Goal: Information Seeking & Learning: Learn about a topic

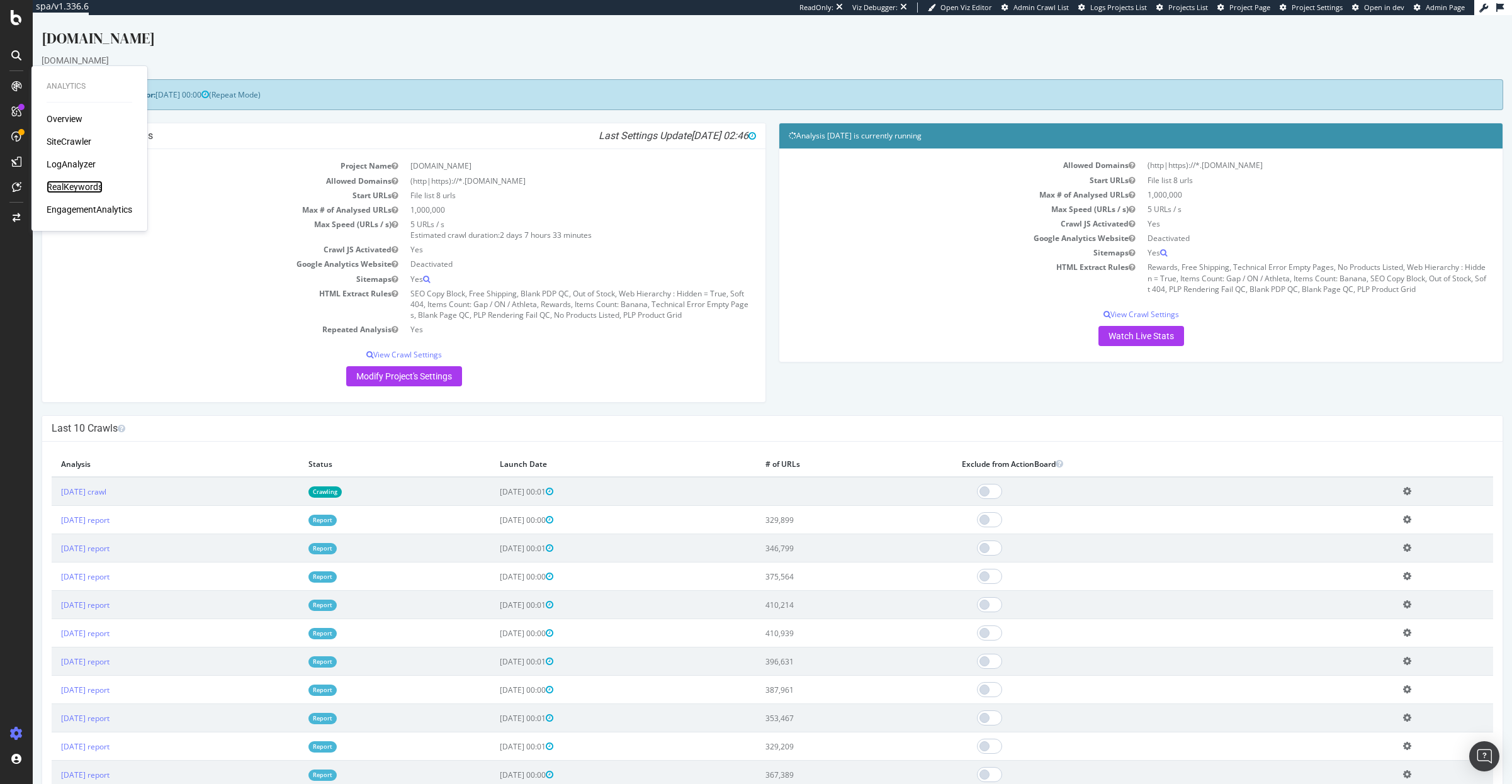
click at [70, 184] on div "RealKeywords" at bounding box center [74, 187] width 56 height 13
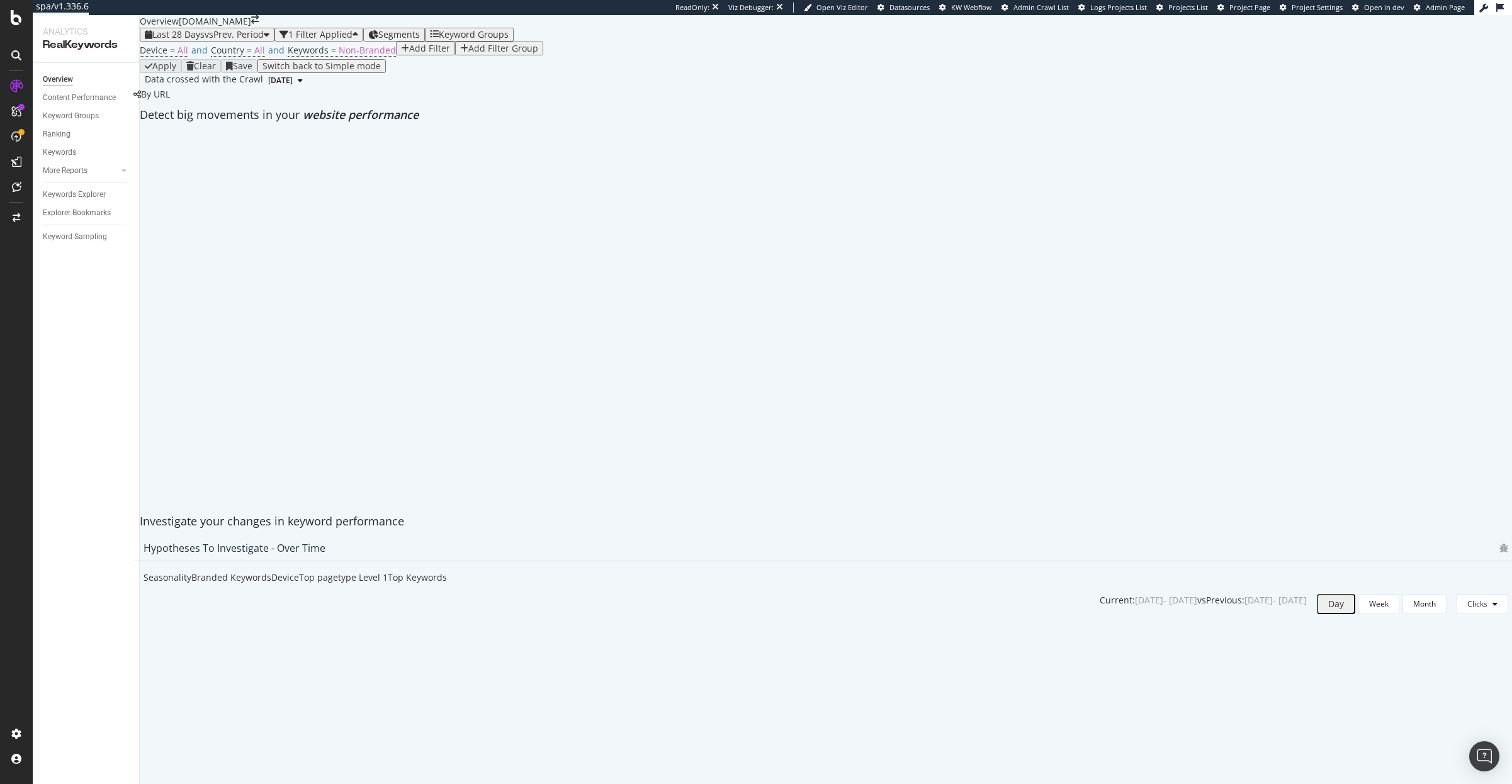
click at [472, 39] on div "Keyword Groups" at bounding box center [473, 35] width 70 height 10
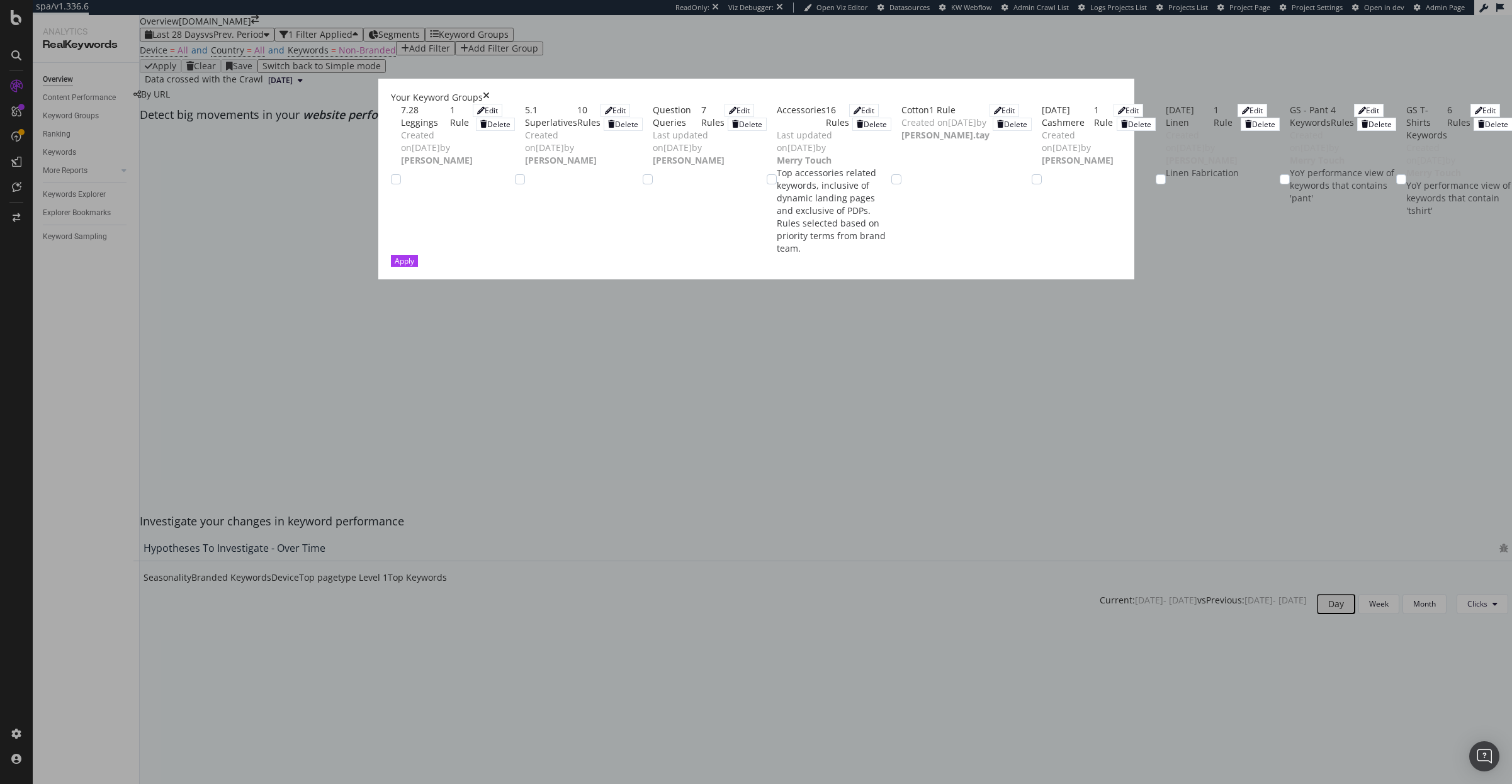
click at [1117, 91] on div "Your Keyword Groups" at bounding box center [756, 98] width 731 height 13
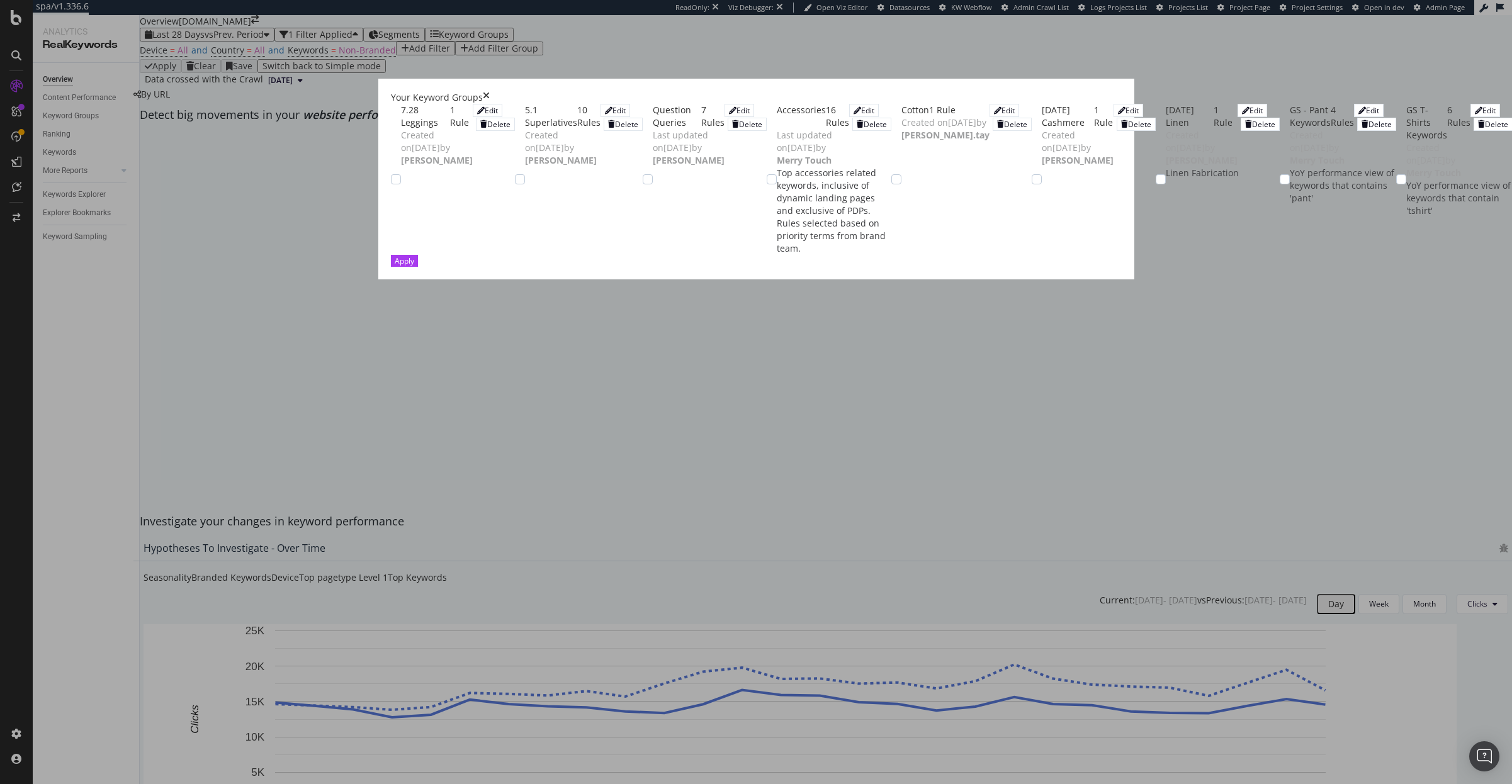
click at [1121, 91] on div "Your Keyword Groups" at bounding box center [756, 98] width 731 height 13
click at [490, 91] on icon "times" at bounding box center [486, 98] width 7 height 13
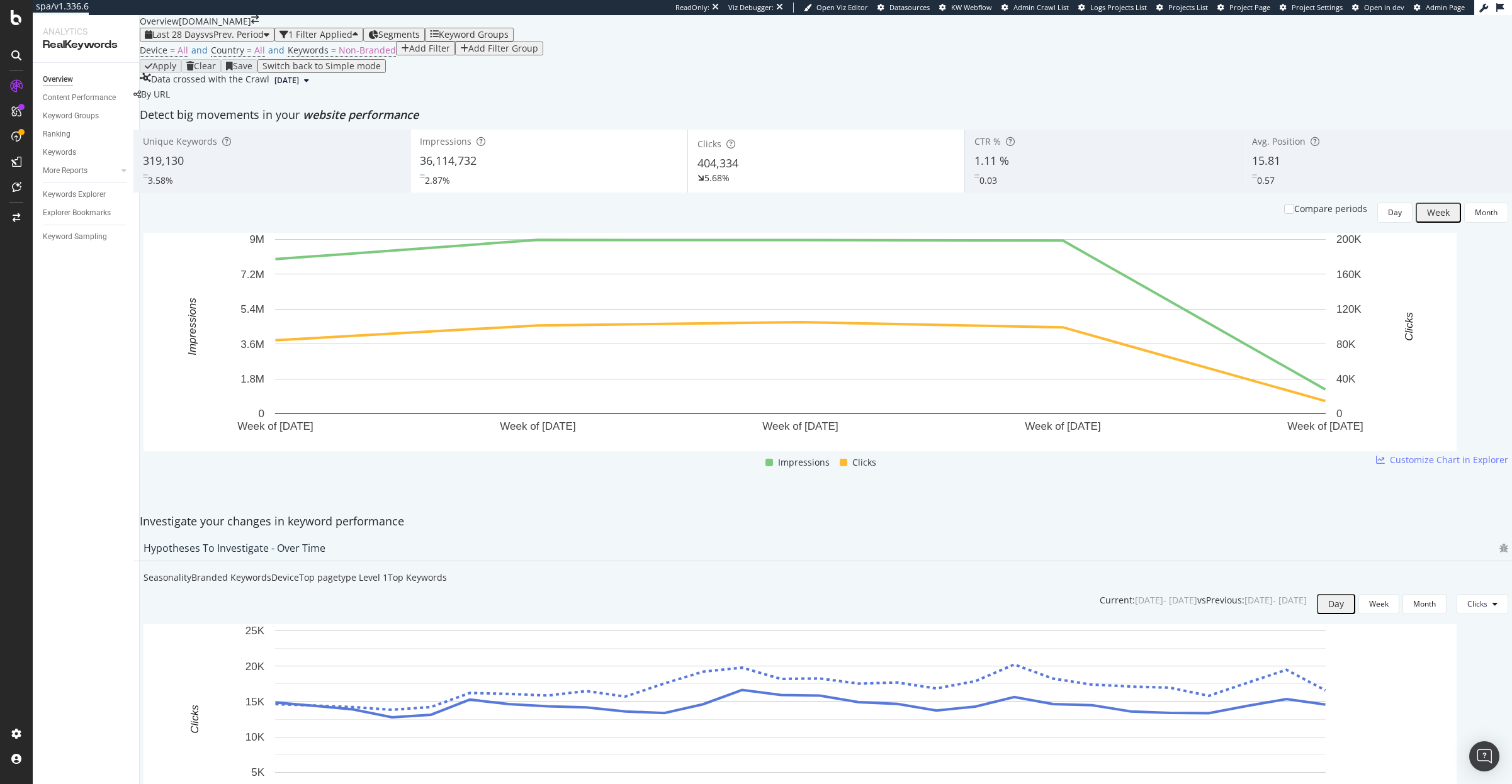
click at [402, 39] on div "Segments" at bounding box center [395, 35] width 52 height 10
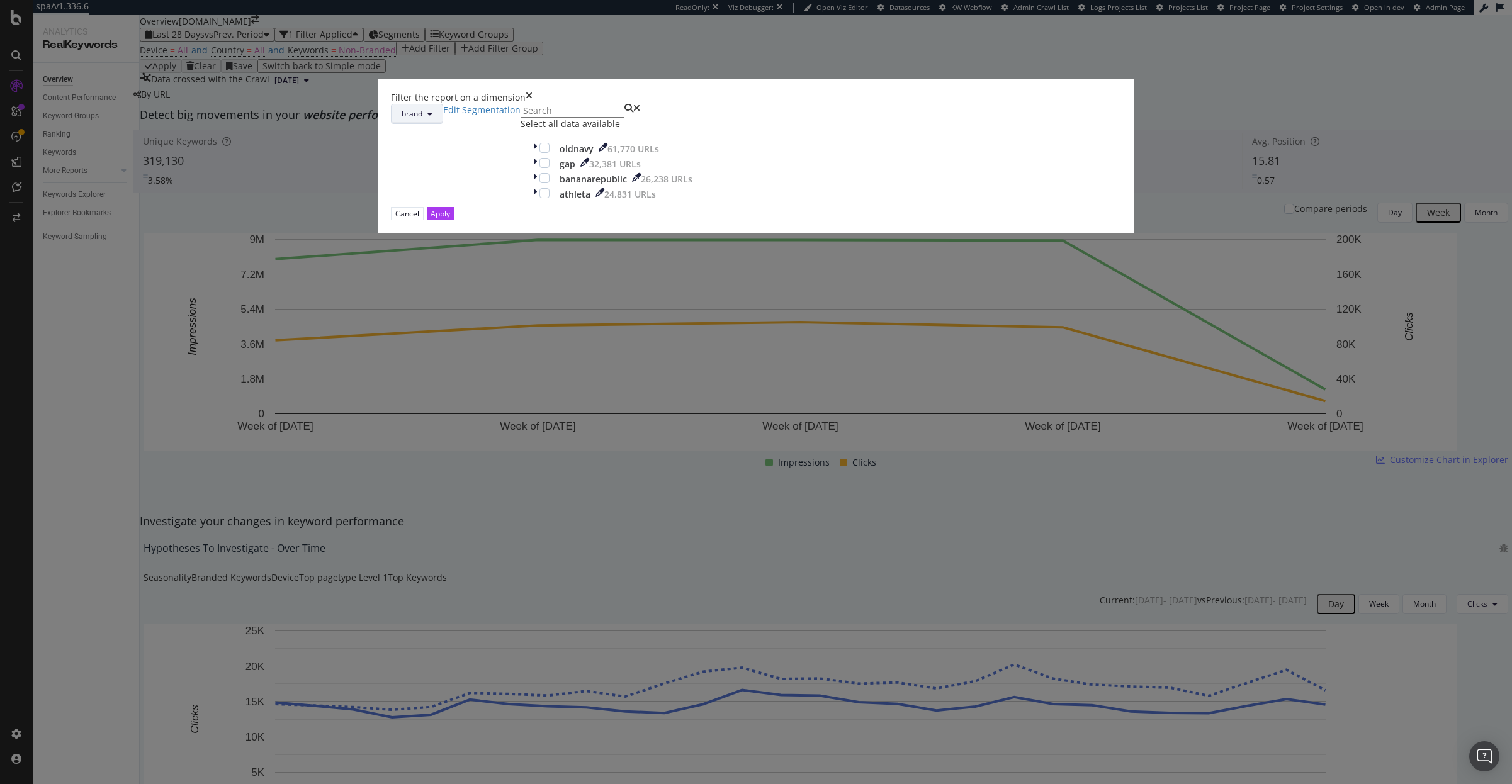
click at [422, 119] on span "brand" at bounding box center [412, 113] width 20 height 11
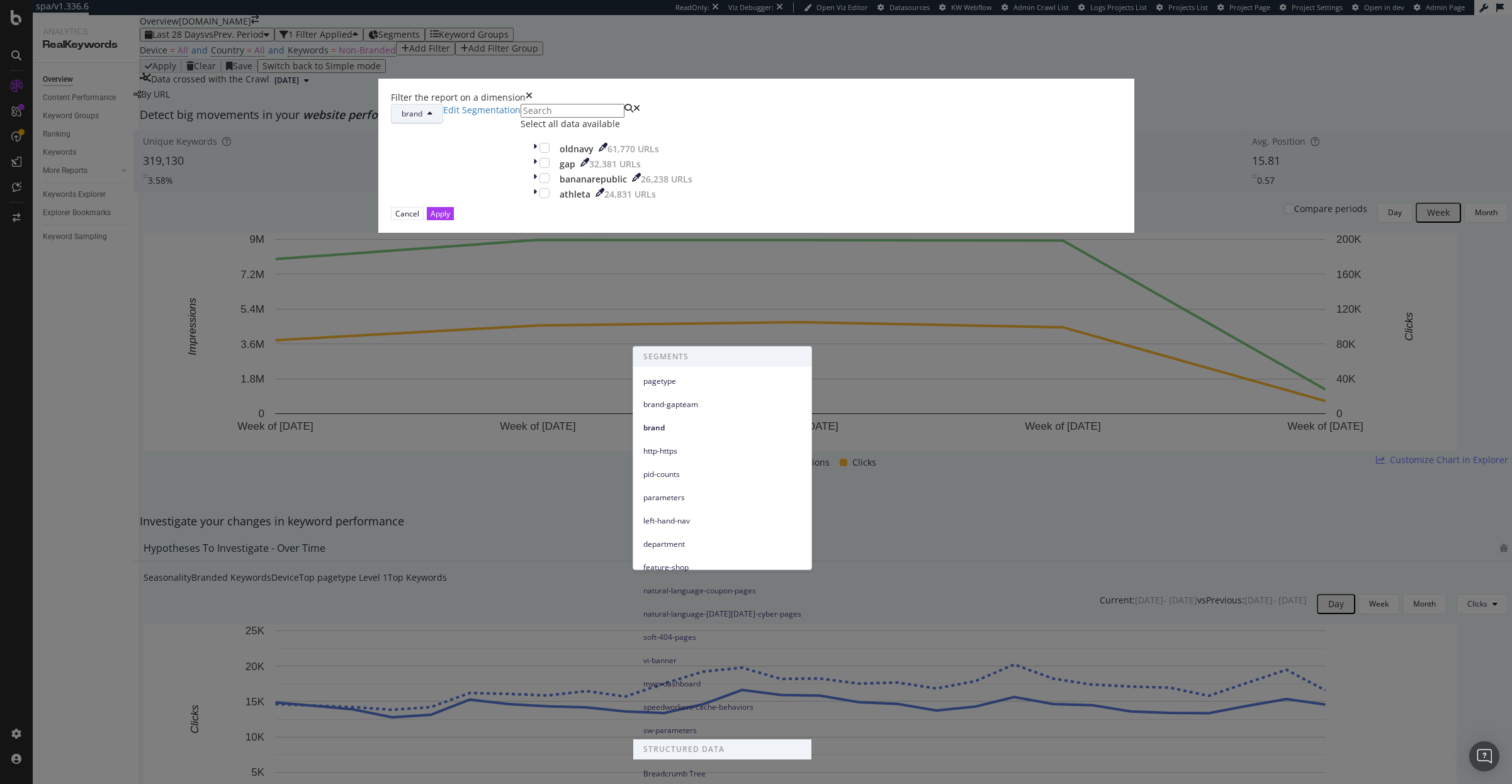
click at [422, 119] on span "brand" at bounding box center [412, 113] width 20 height 11
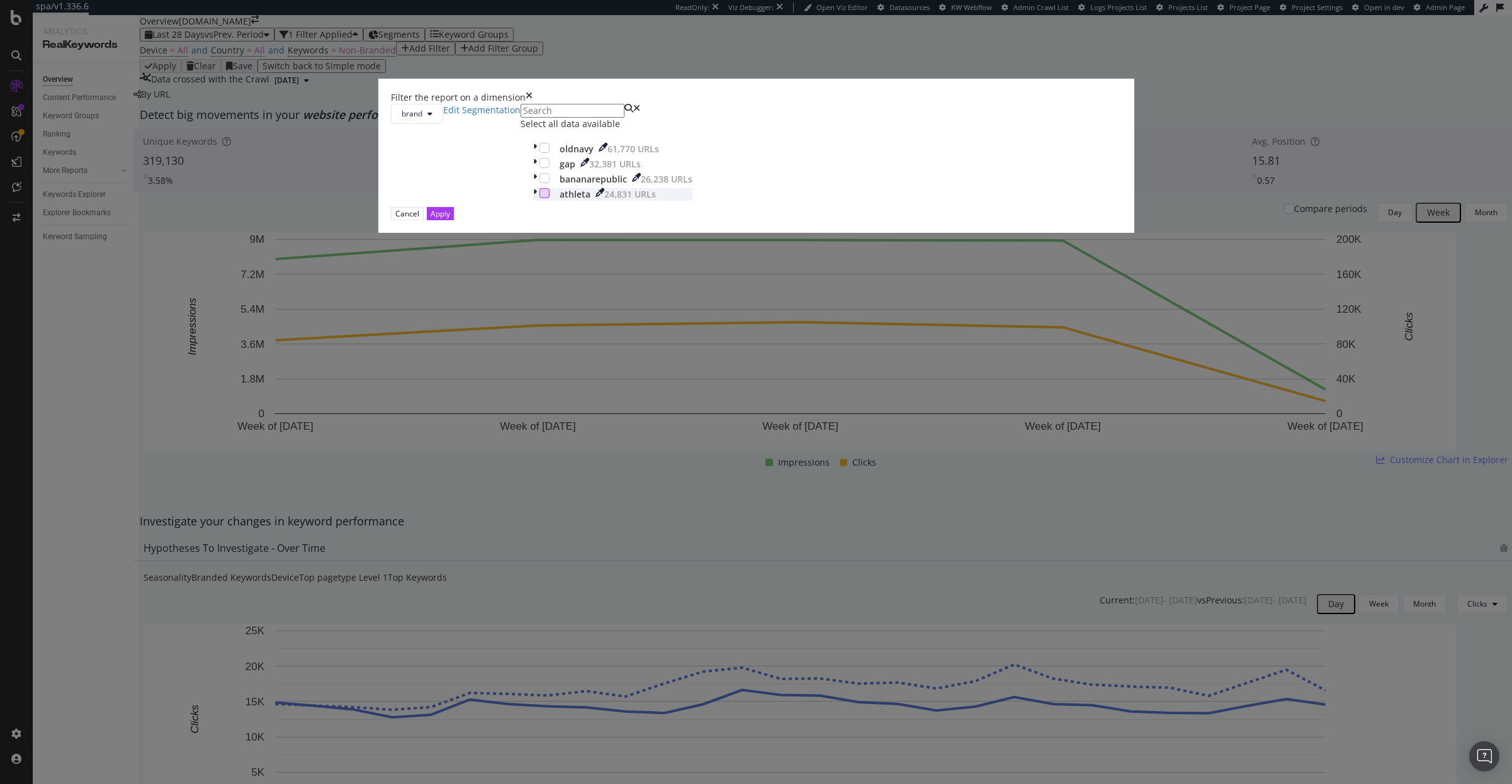
click at [550, 198] on div "modal" at bounding box center [544, 193] width 10 height 10
click at [454, 220] on button "Apply" at bounding box center [440, 213] width 27 height 13
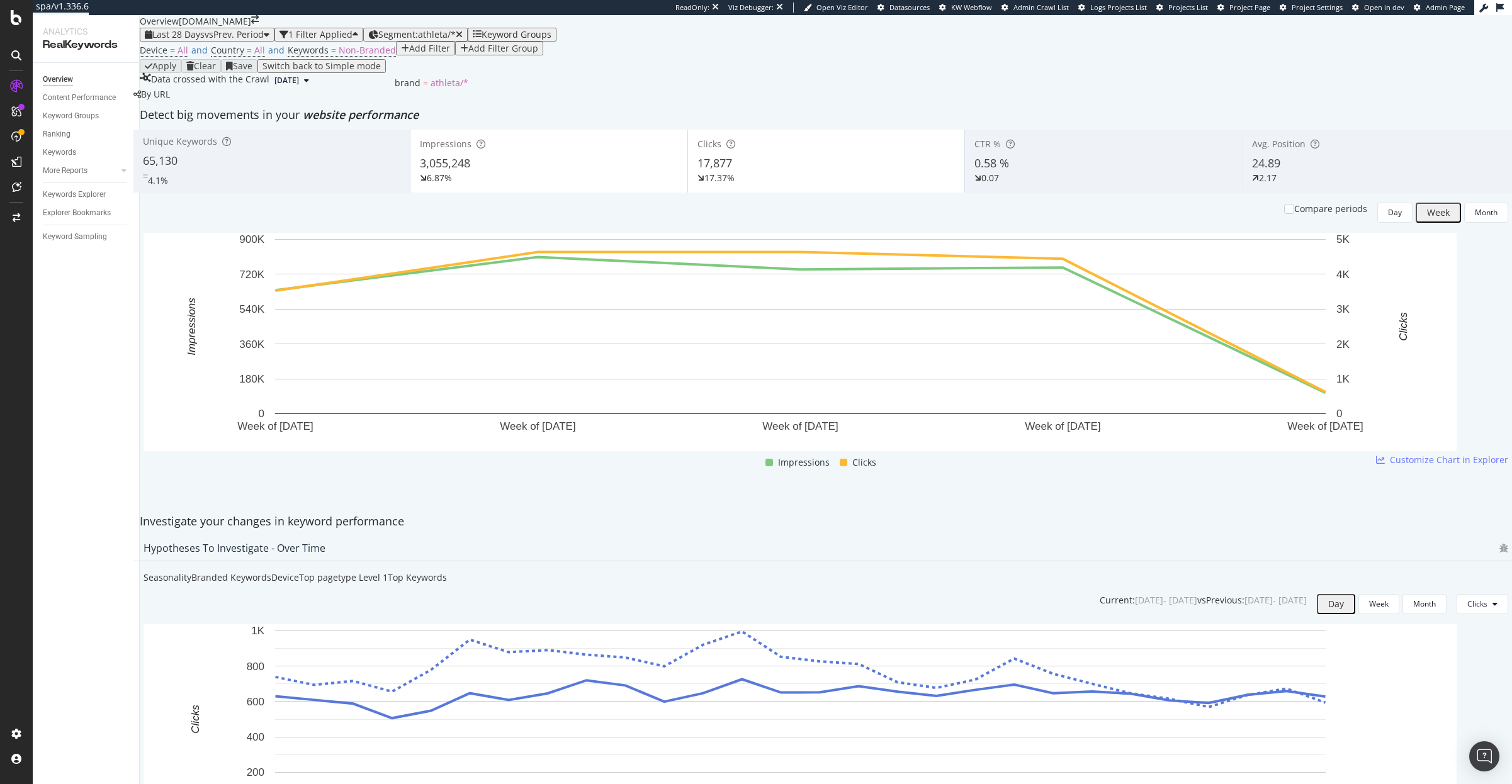
click at [450, 40] on span "Segment: athleta/*" at bounding box center [417, 34] width 77 height 12
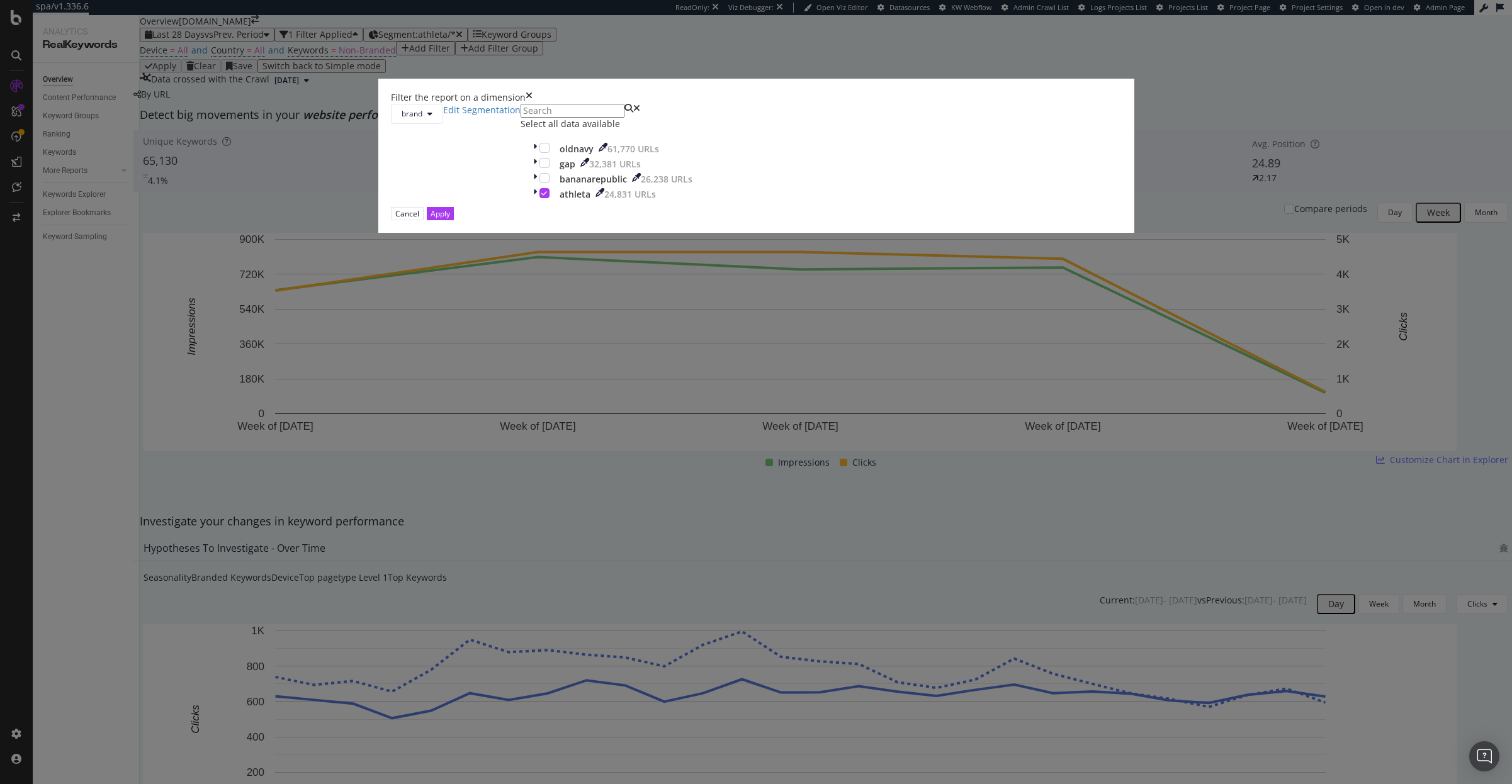
click at [532, 104] on icon "times" at bounding box center [528, 98] width 7 height 13
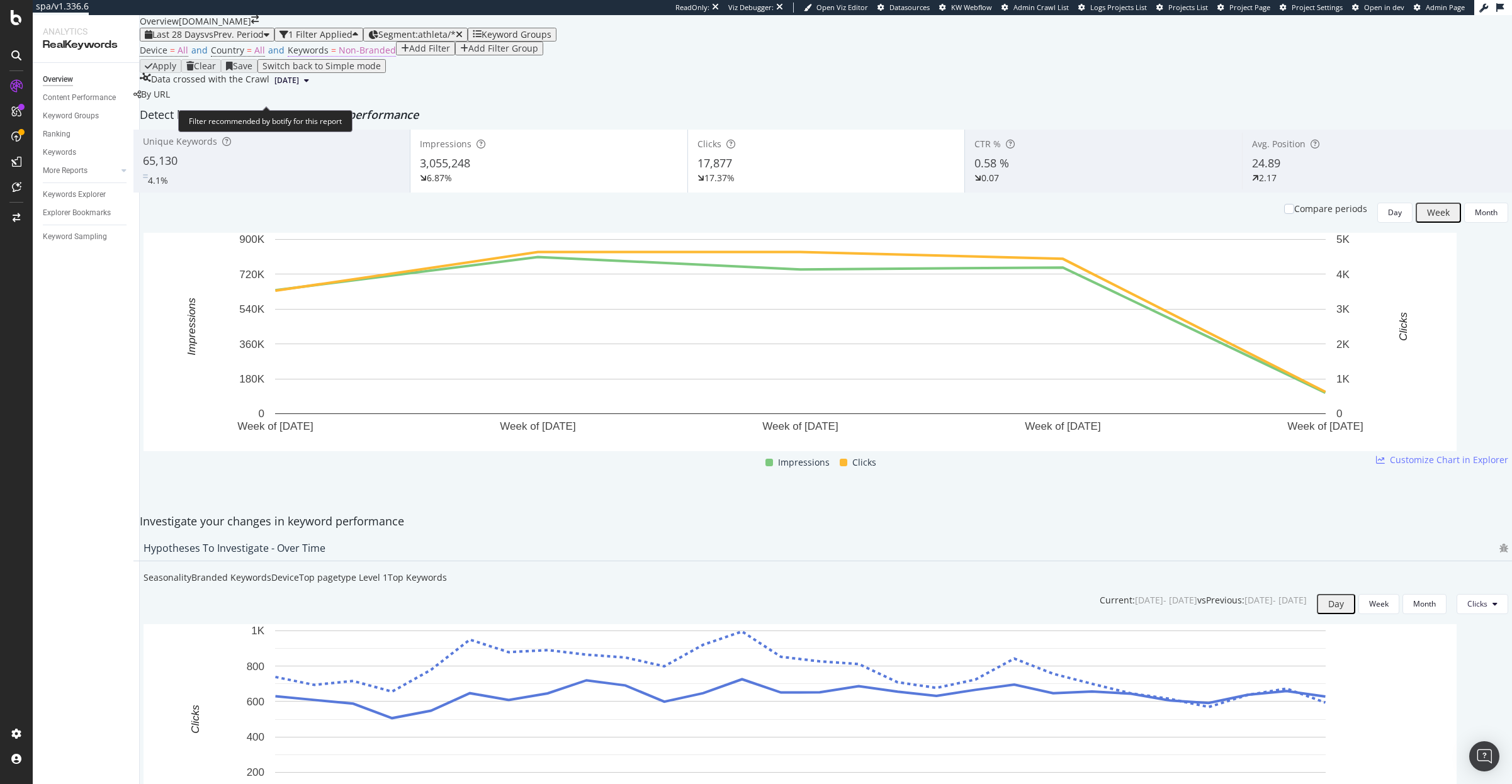
click at [339, 56] on span "Non-Branded" at bounding box center [367, 50] width 57 height 12
click at [334, 106] on span "Non-Branded" at bounding box center [317, 101] width 47 height 11
click at [328, 168] on span "Branded" at bounding box center [372, 174] width 128 height 11
click at [434, 105] on div "Apply" at bounding box center [443, 101] width 20 height 9
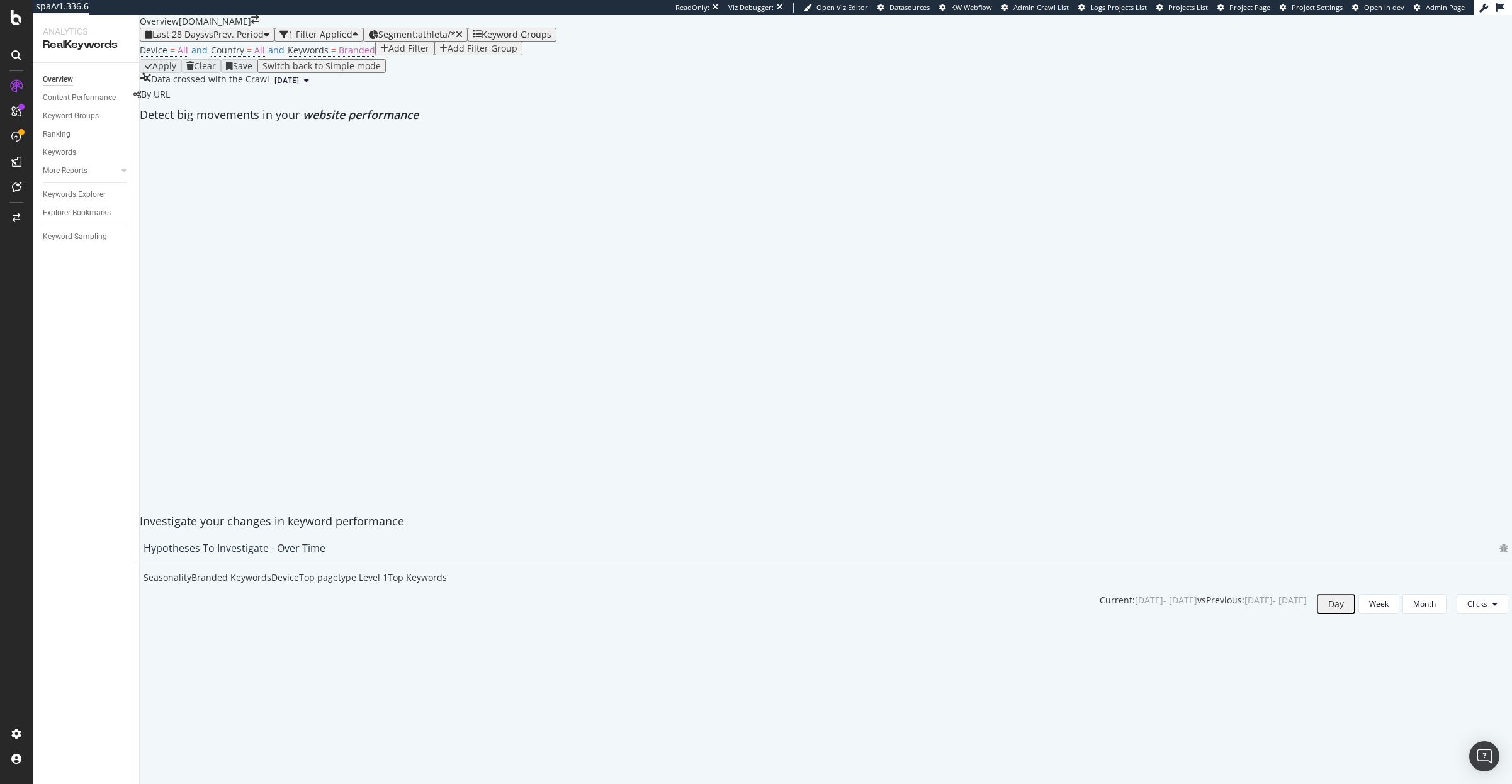
click at [237, 40] on span "vs Prev. Period" at bounding box center [234, 34] width 59 height 12
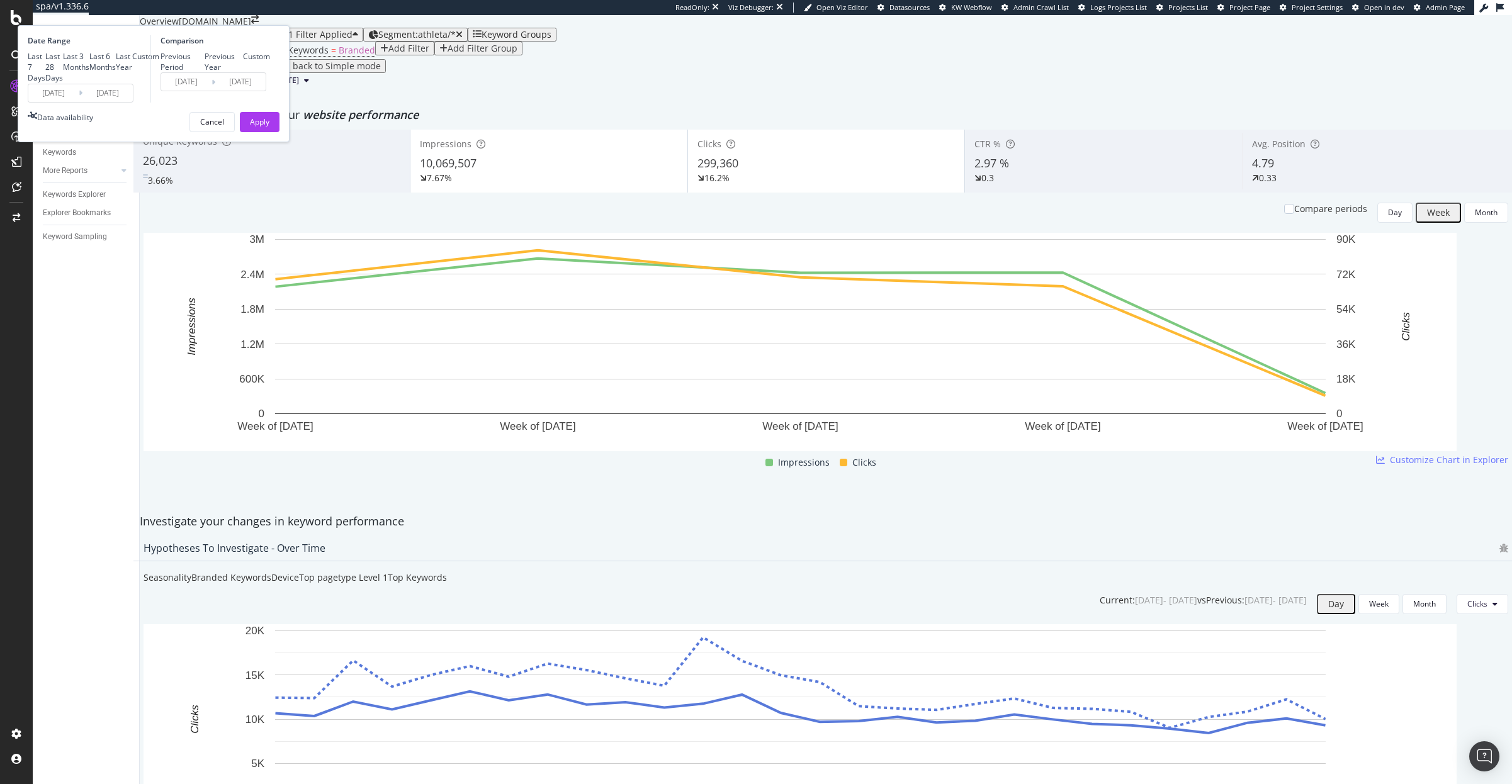
click at [90, 72] on div "Last 3 Months" at bounding box center [76, 61] width 27 height 21
type input "[DATE]"
click at [243, 72] on div "Previous Year" at bounding box center [224, 61] width 39 height 21
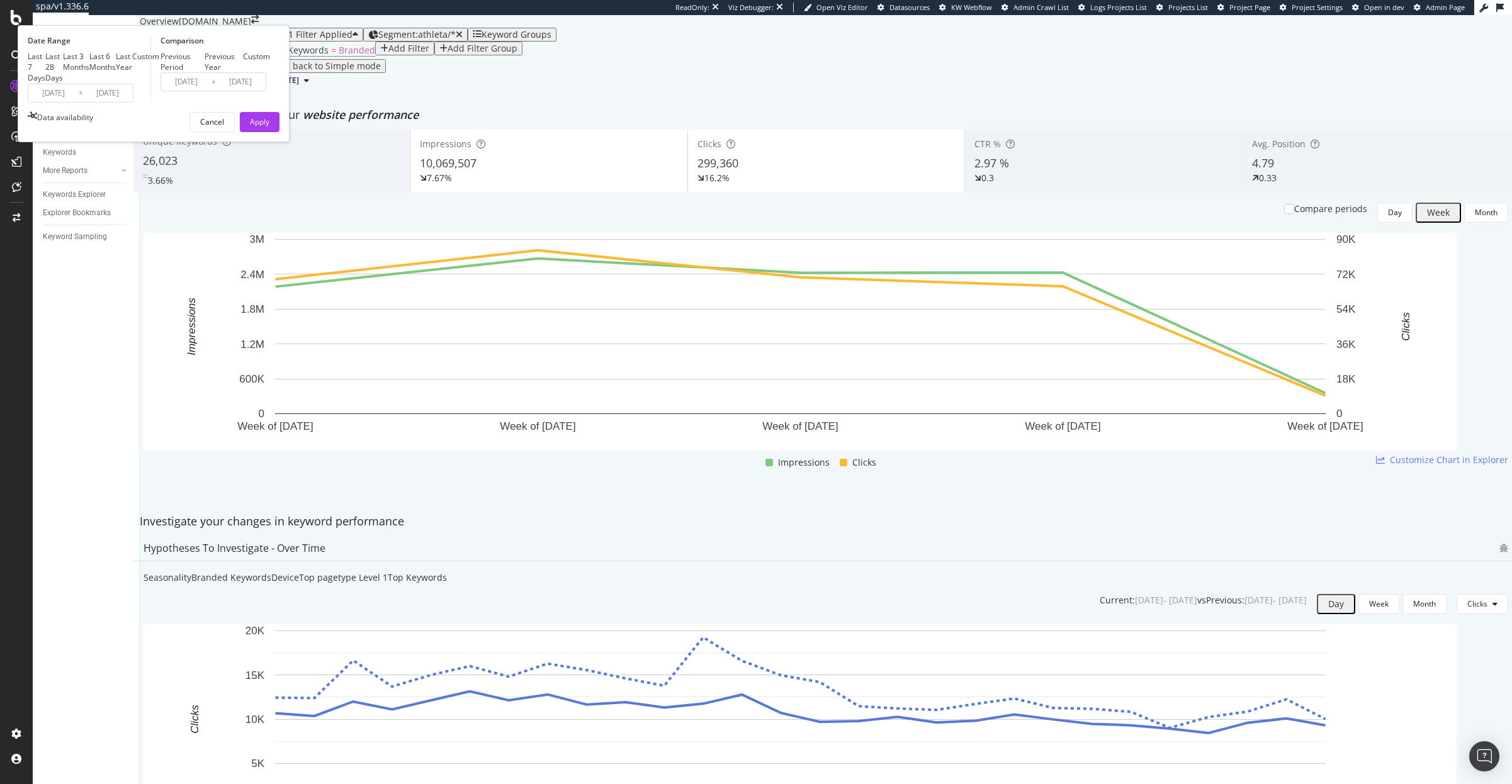
type input "[DATE]"
click at [269, 127] on div "Apply" at bounding box center [259, 122] width 20 height 11
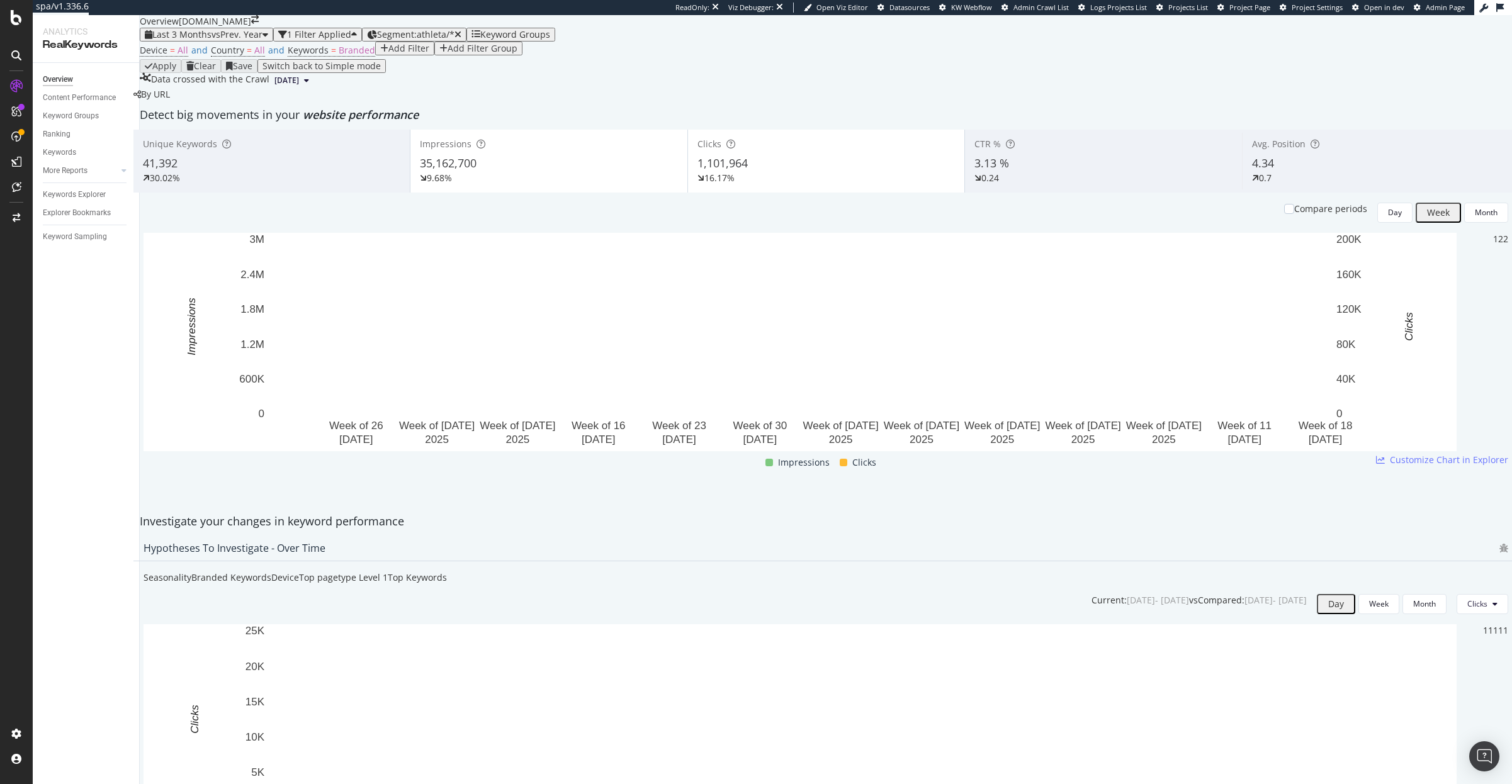
scroll to position [1307, 0]
